Goal: Task Accomplishment & Management: Manage account settings

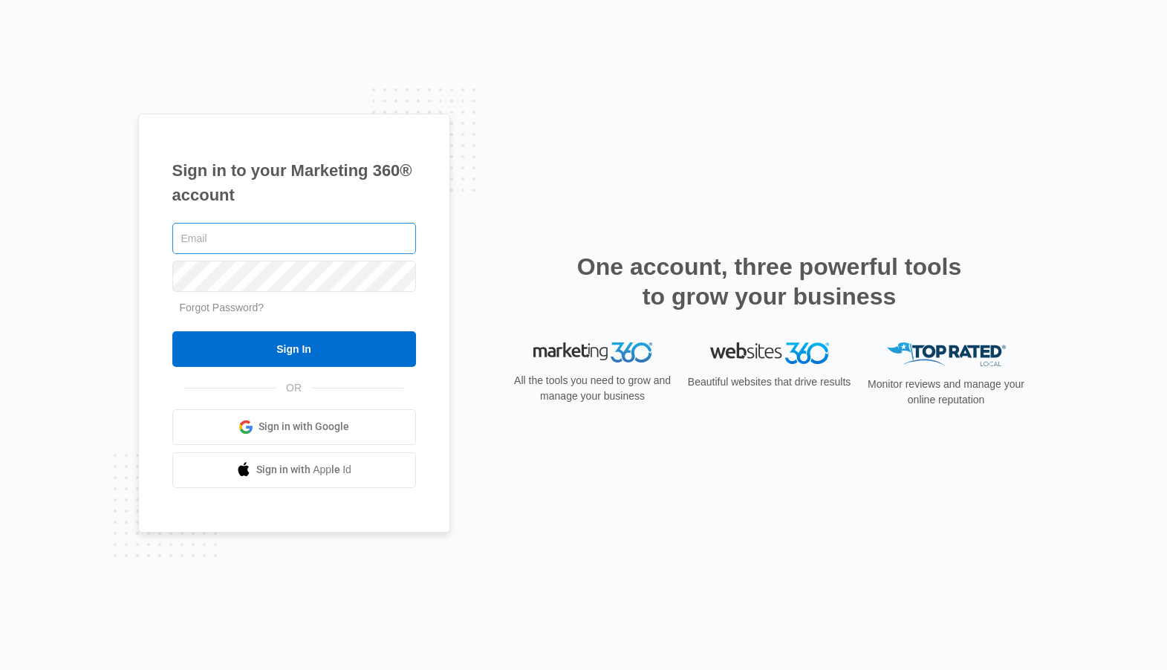
click at [268, 236] on input "text" at bounding box center [294, 238] width 244 height 31
click at [238, 236] on input "text" at bounding box center [294, 238] width 244 height 31
click at [233, 305] on link "Forgot Password?" at bounding box center [222, 308] width 85 height 12
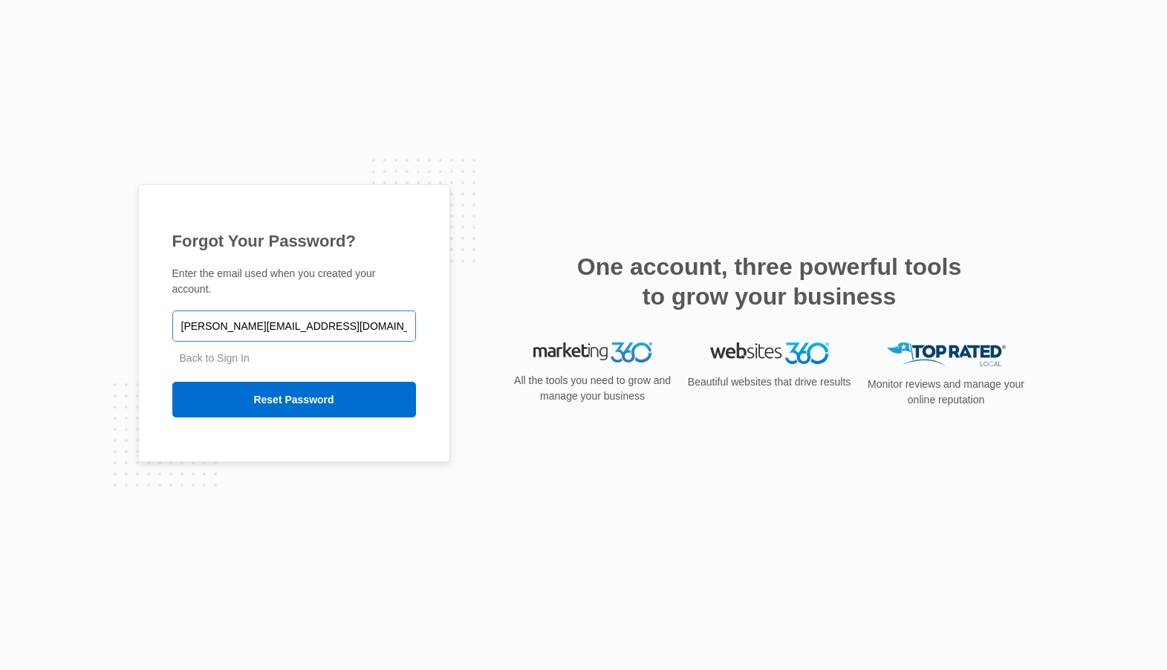
type input "[PERSON_NAME][EMAIL_ADDRESS][DOMAIN_NAME]"
click at [172, 382] on input "Reset Password" at bounding box center [294, 400] width 244 height 36
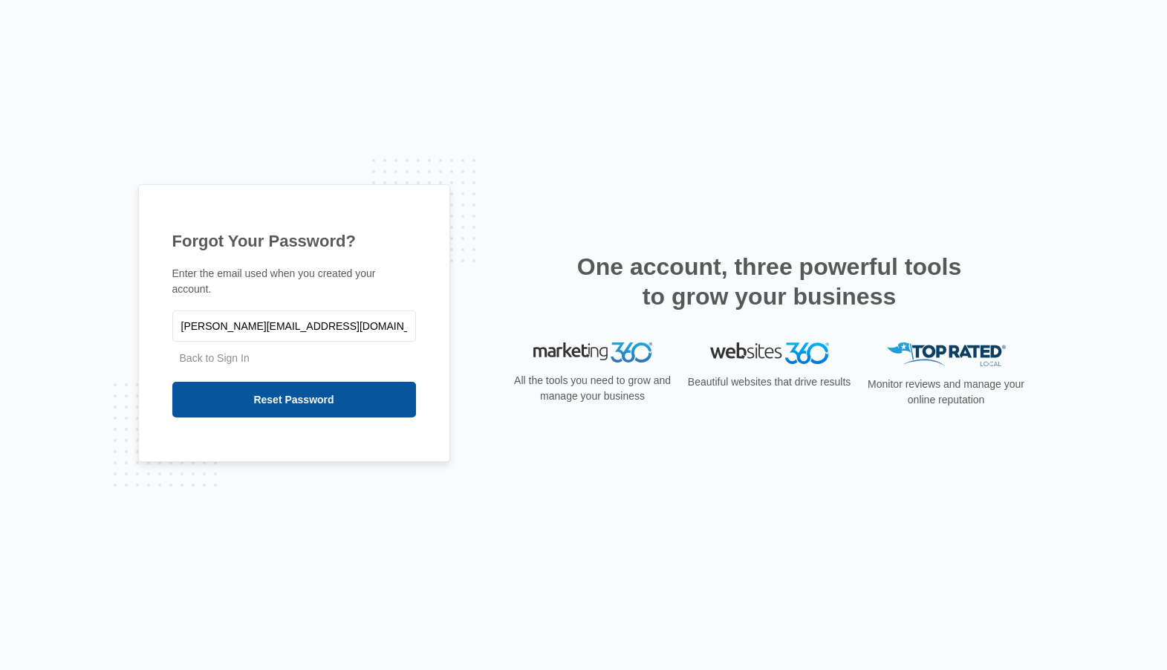
click at [256, 399] on input "Reset Password" at bounding box center [294, 400] width 244 height 36
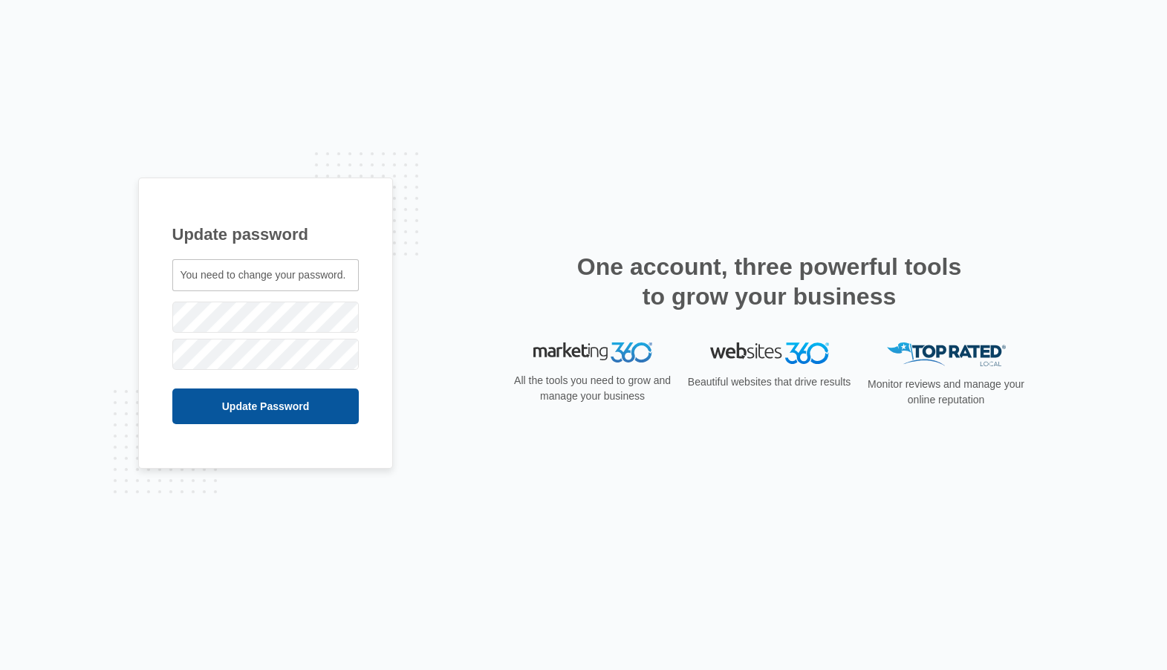
click at [233, 397] on input "Update Password" at bounding box center [265, 407] width 187 height 36
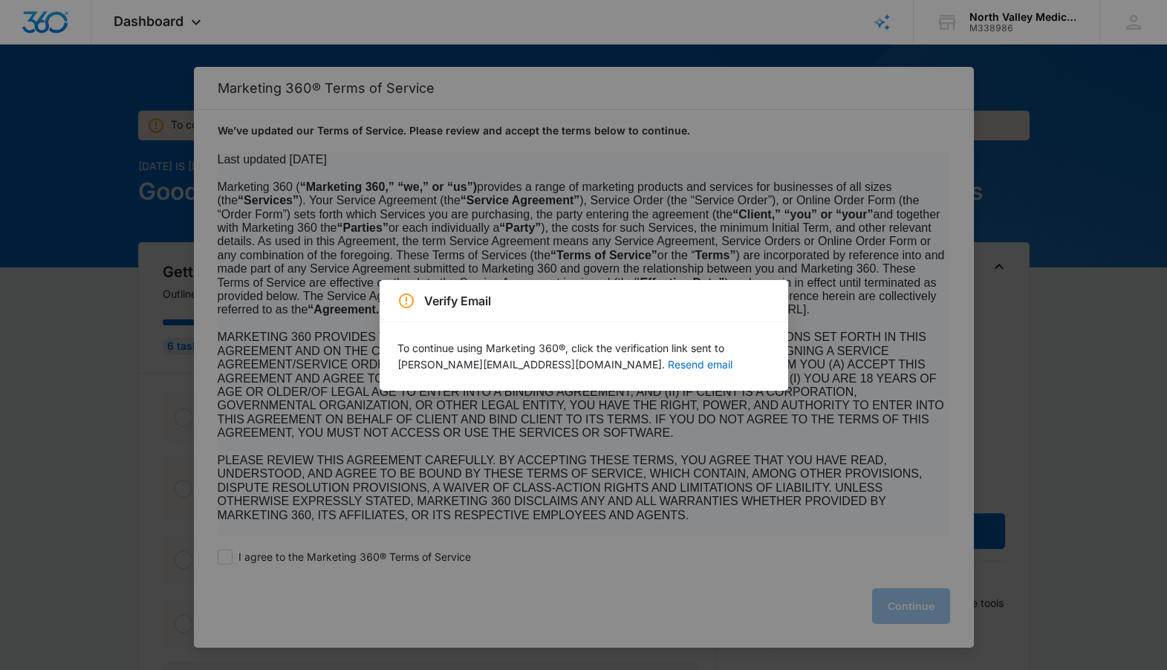
click at [702, 529] on div "Verify Email To continue using Marketing 360®, click the verification link sent…" at bounding box center [583, 335] width 1167 height 670
click at [668, 364] on button "Resend email" at bounding box center [700, 365] width 65 height 10
click at [892, 574] on div "Verify Email To continue using Marketing 360®, click the verification link sent…" at bounding box center [583, 335] width 1167 height 670
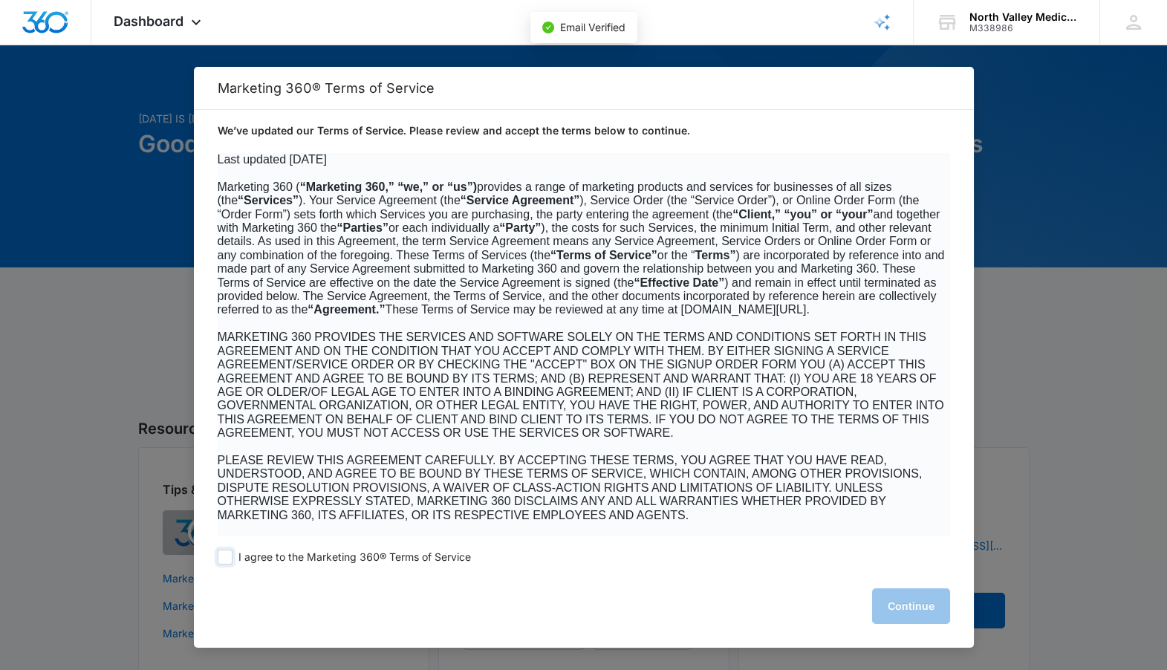
click at [224, 555] on span at bounding box center [225, 557] width 15 height 15
click at [224, 555] on input "I agree to the Marketing 360® Terms of Service" at bounding box center [225, 557] width 15 height 15
checkbox input "true"
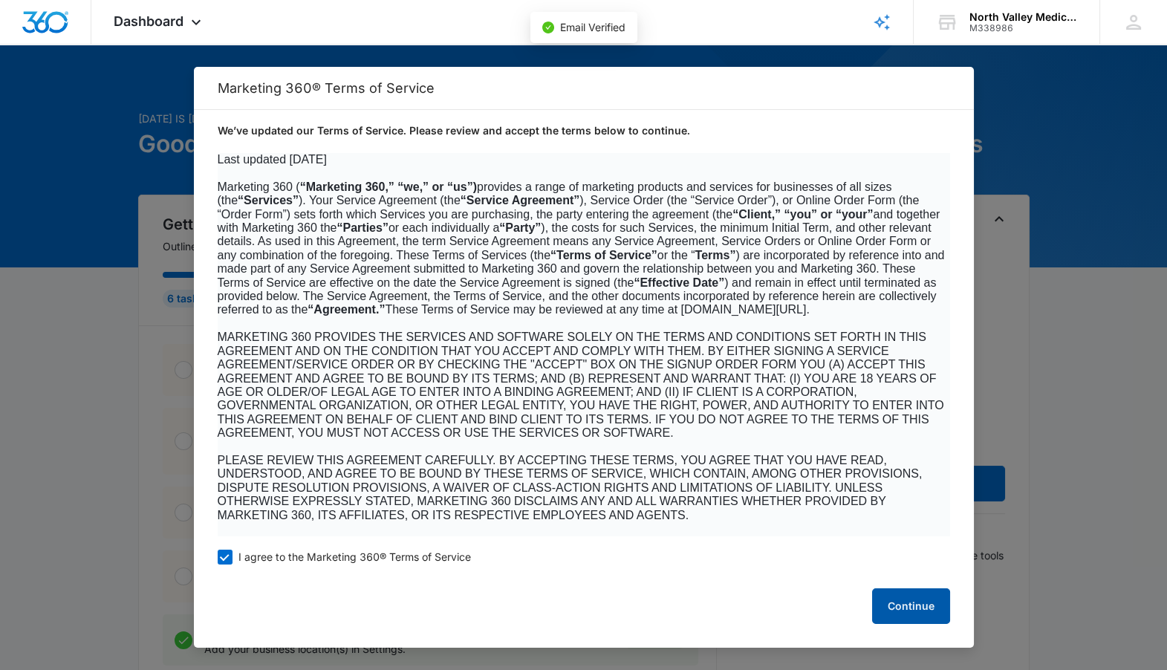
click at [909, 600] on button "Continue" at bounding box center [911, 606] width 78 height 36
